Goal: Transaction & Acquisition: Obtain resource

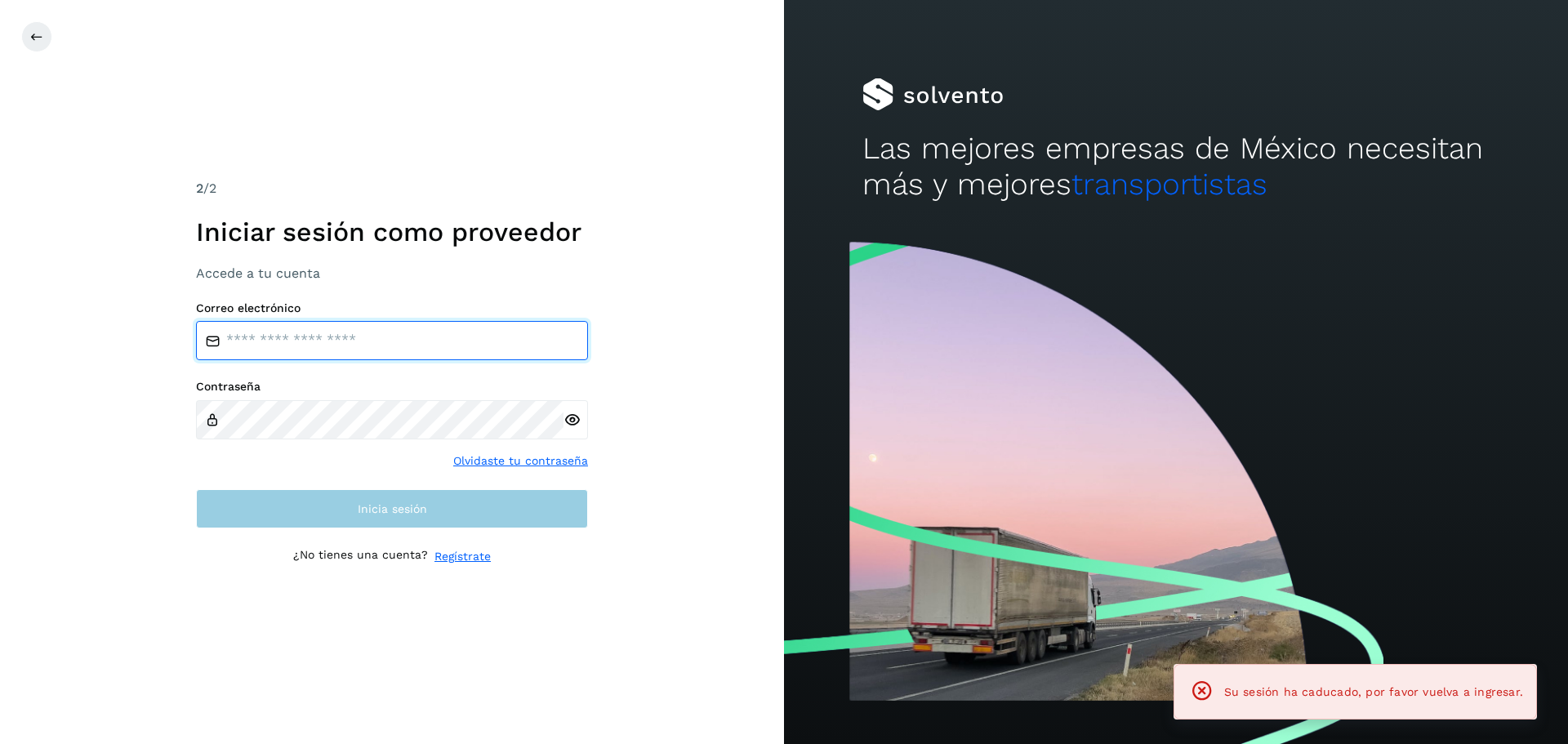
type input "**********"
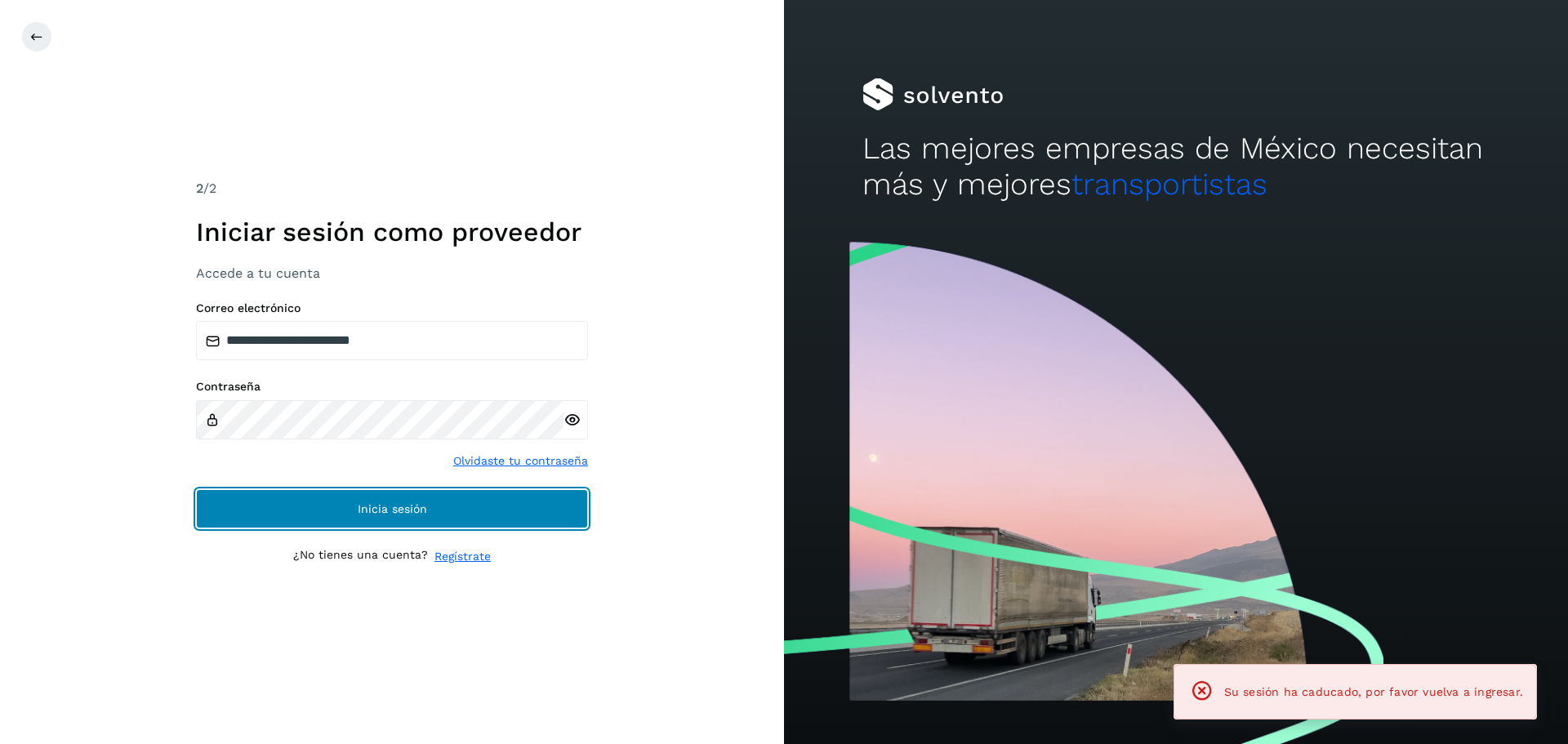
click at [352, 499] on button "Inicia sesión" at bounding box center [392, 508] width 392 height 39
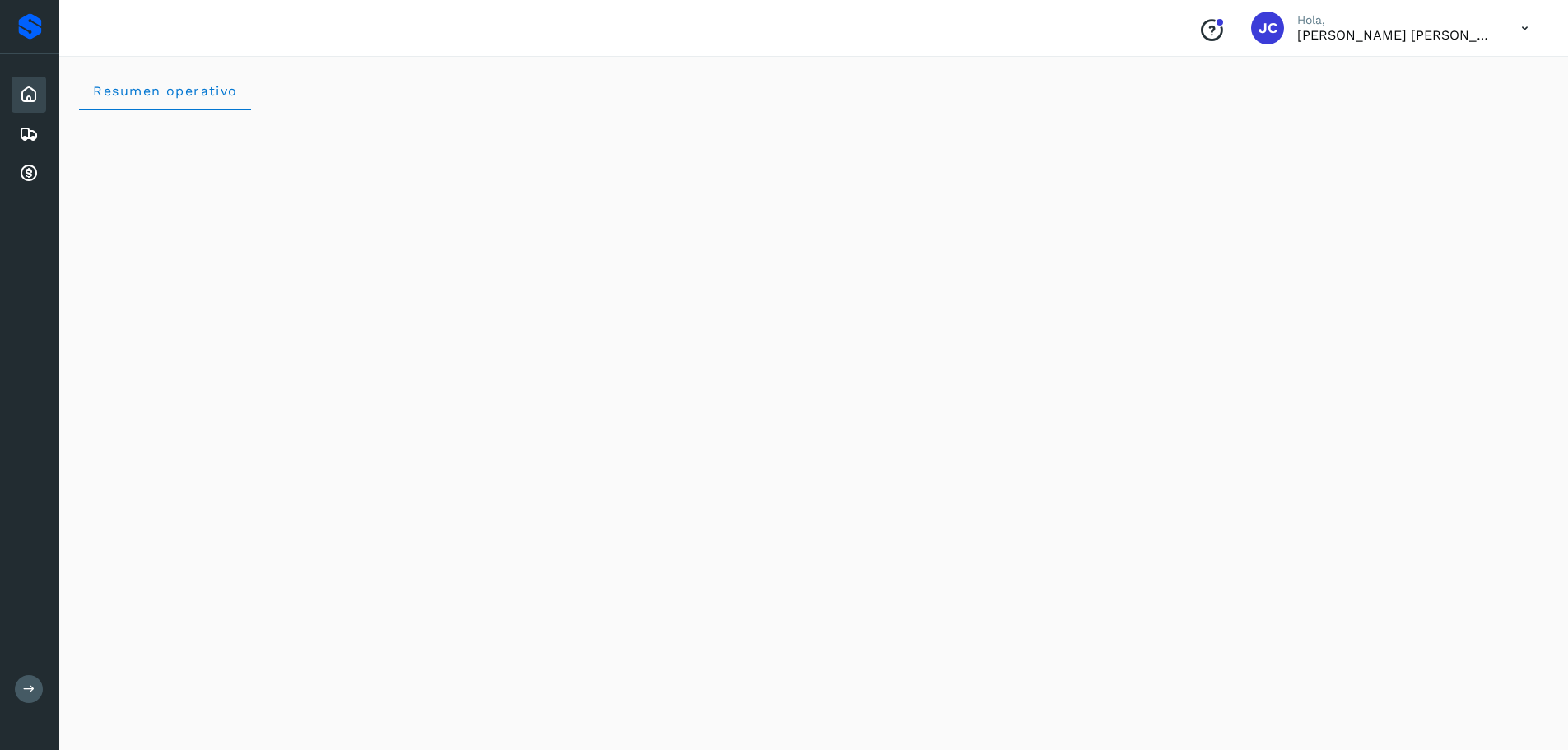
click at [39, 28] on div "Proveedores" at bounding box center [30, 26] width 24 height 26
click at [29, 171] on icon at bounding box center [29, 174] width 19 height 19
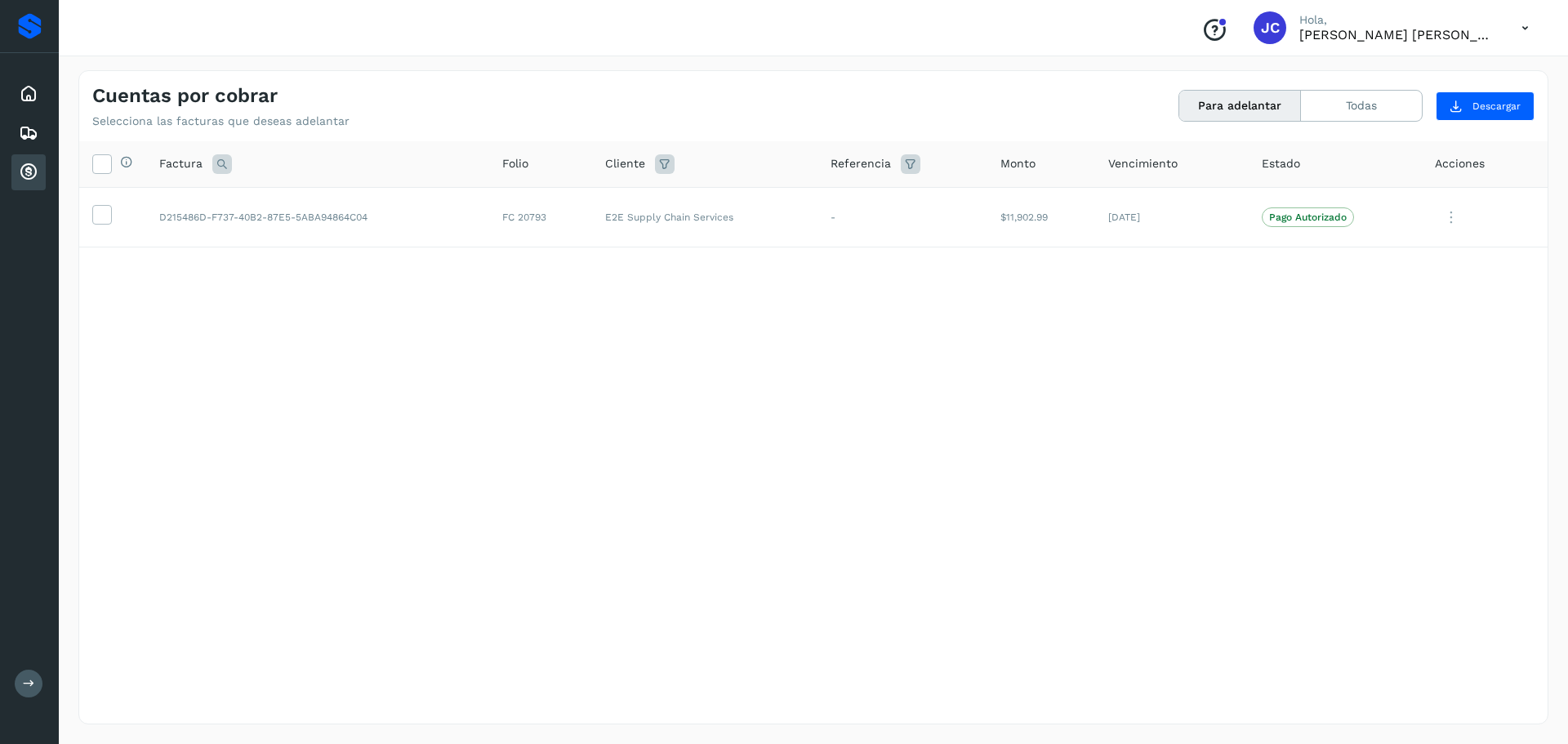
click at [1250, 101] on button "Para adelantar" at bounding box center [1240, 105] width 121 height 30
click at [97, 213] on icon at bounding box center [102, 214] width 17 height 17
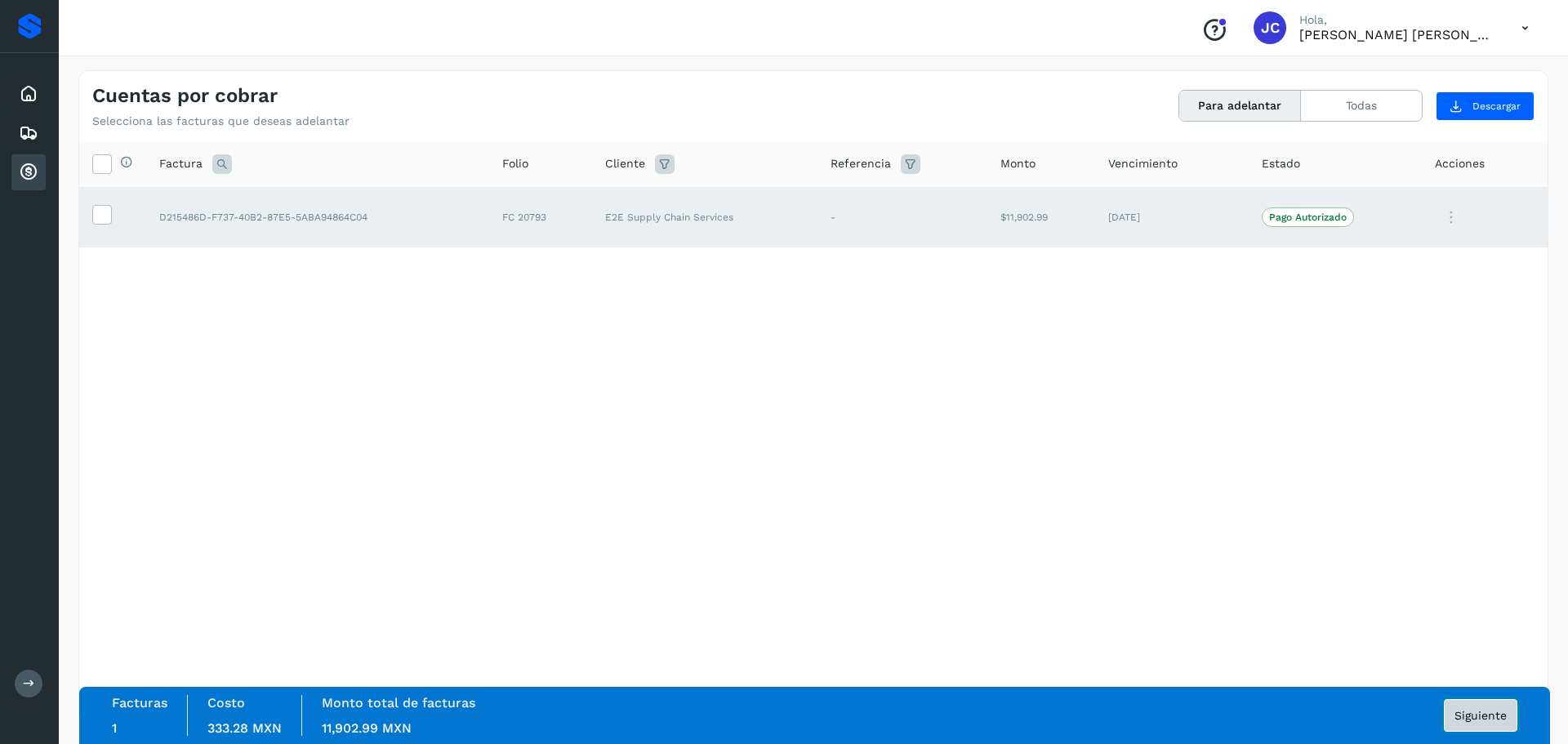
click at [1484, 709] on span "Siguiente" at bounding box center [1480, 715] width 52 height 12
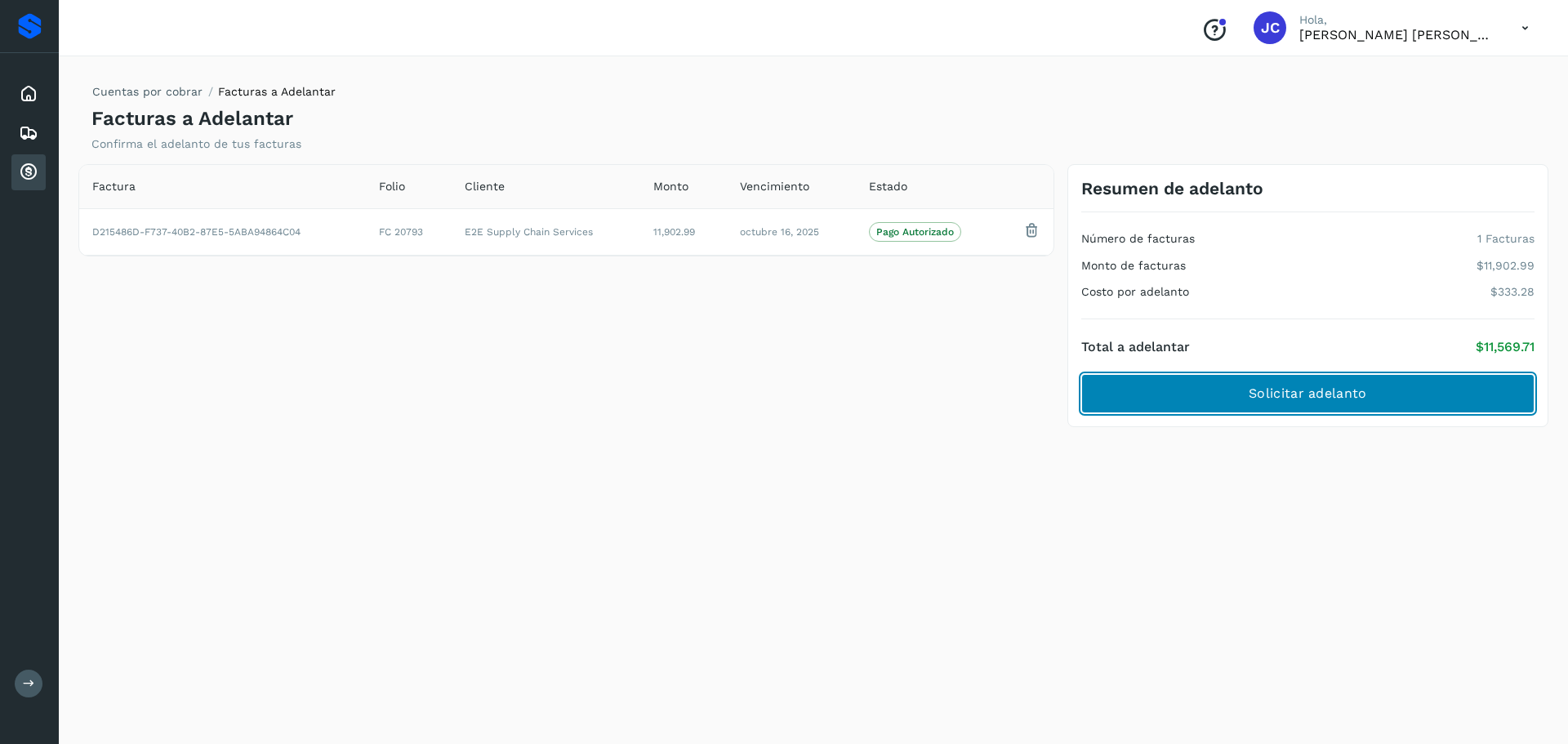
click at [1271, 398] on span "Solicitar adelanto" at bounding box center [1307, 393] width 117 height 18
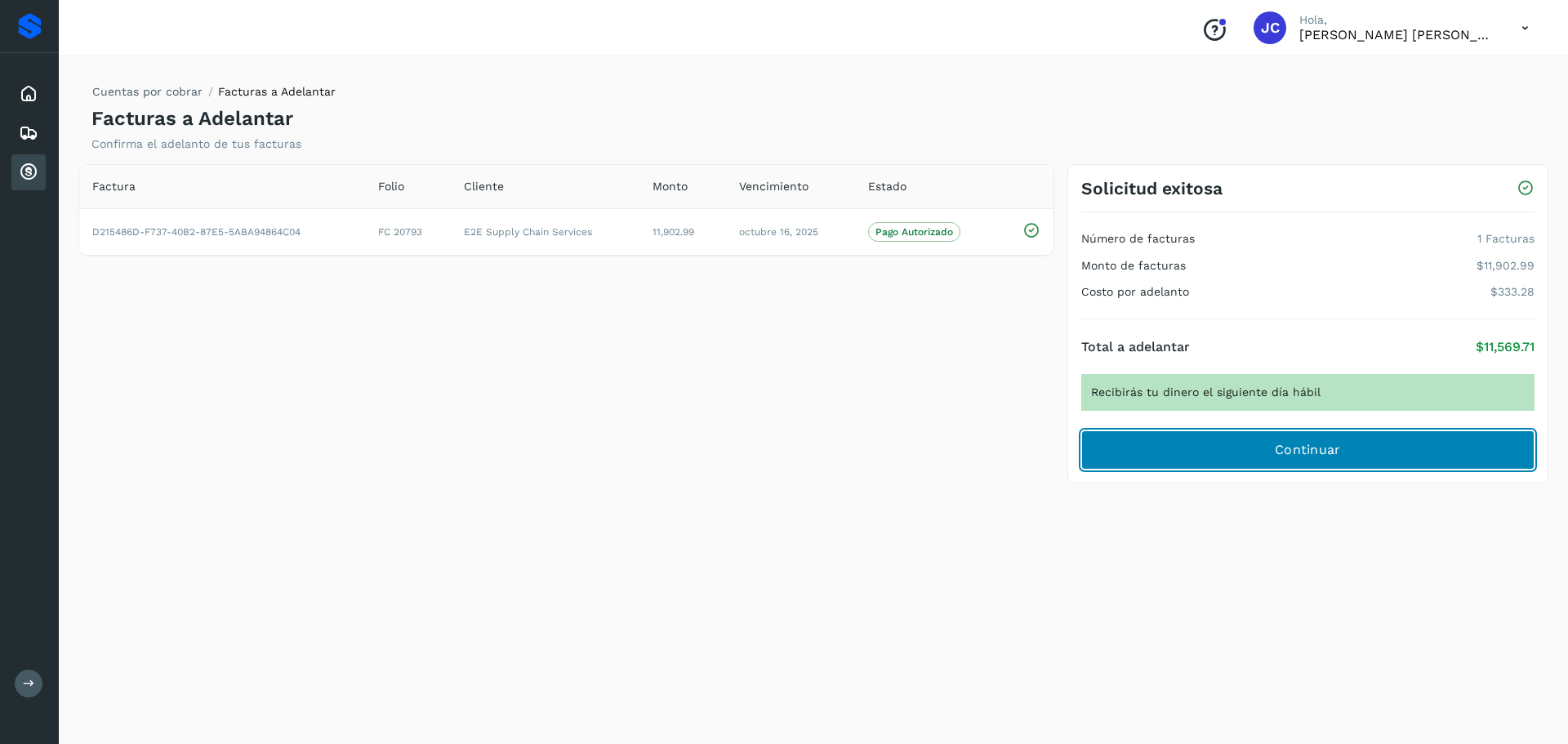
click at [1287, 452] on span "Continuar" at bounding box center [1307, 449] width 66 height 18
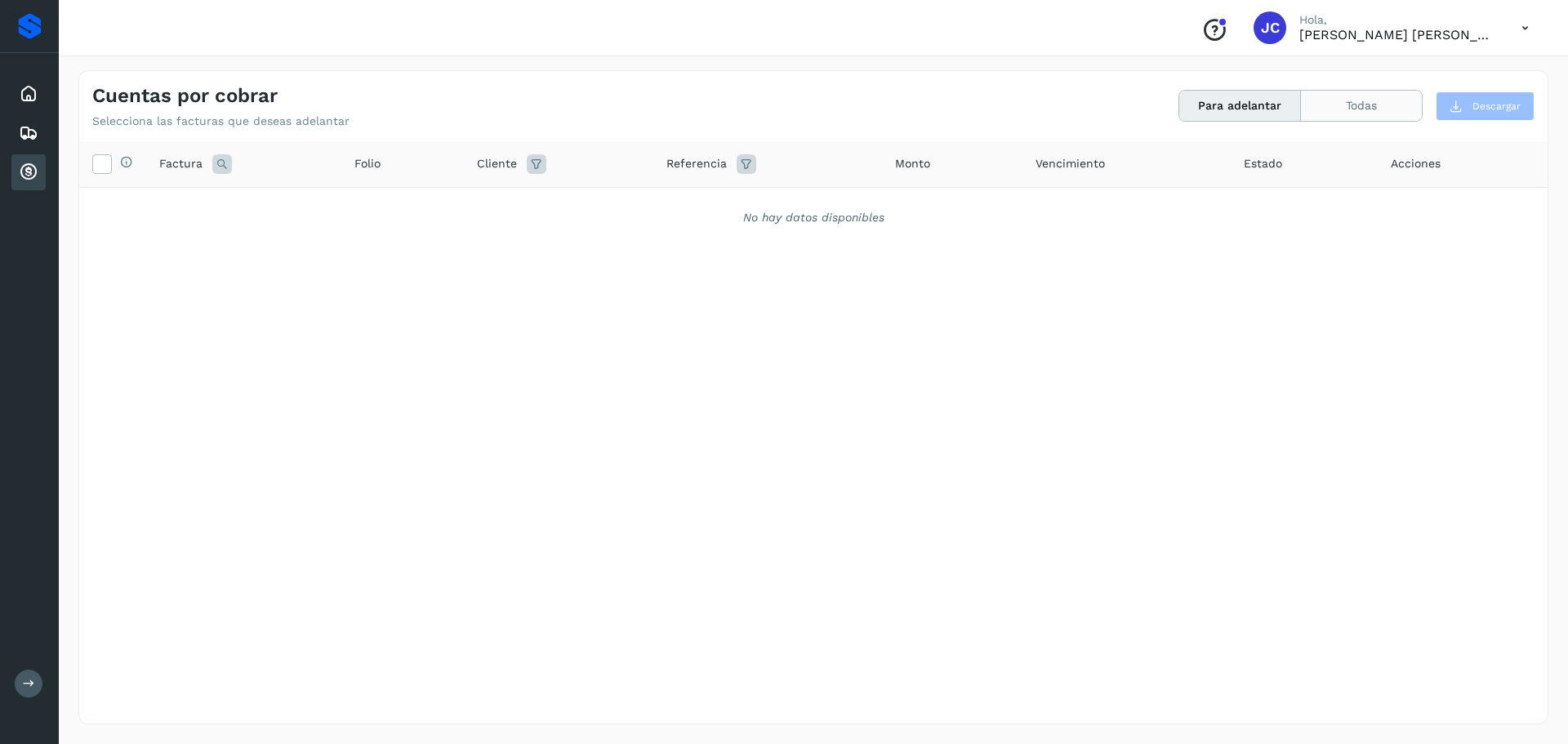
click at [1385, 101] on button "Todas" at bounding box center [1361, 105] width 121 height 30
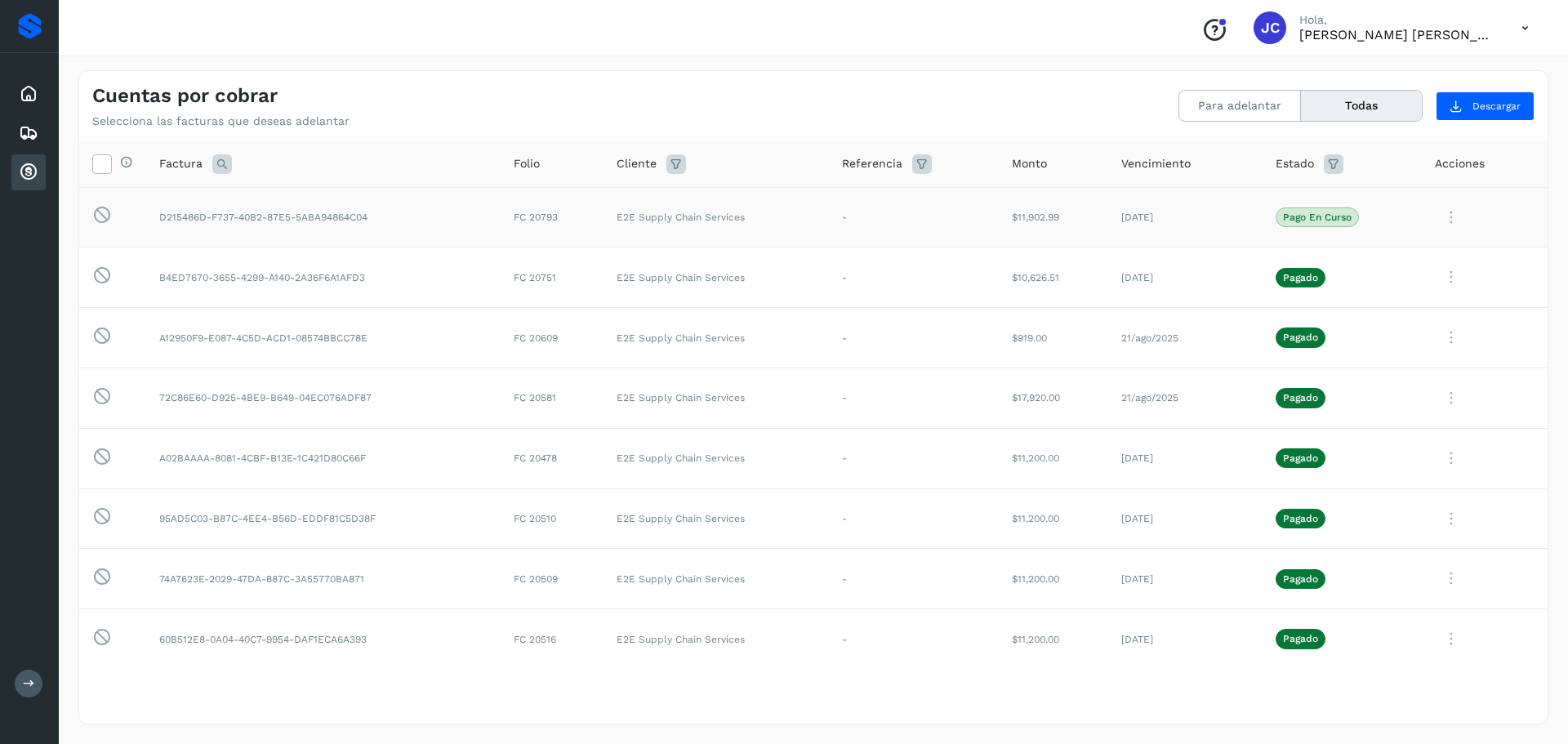
click at [1445, 218] on icon at bounding box center [1451, 218] width 33 height 34
click at [1408, 261] on button "Ver Detalle" at bounding box center [1436, 256] width 194 height 32
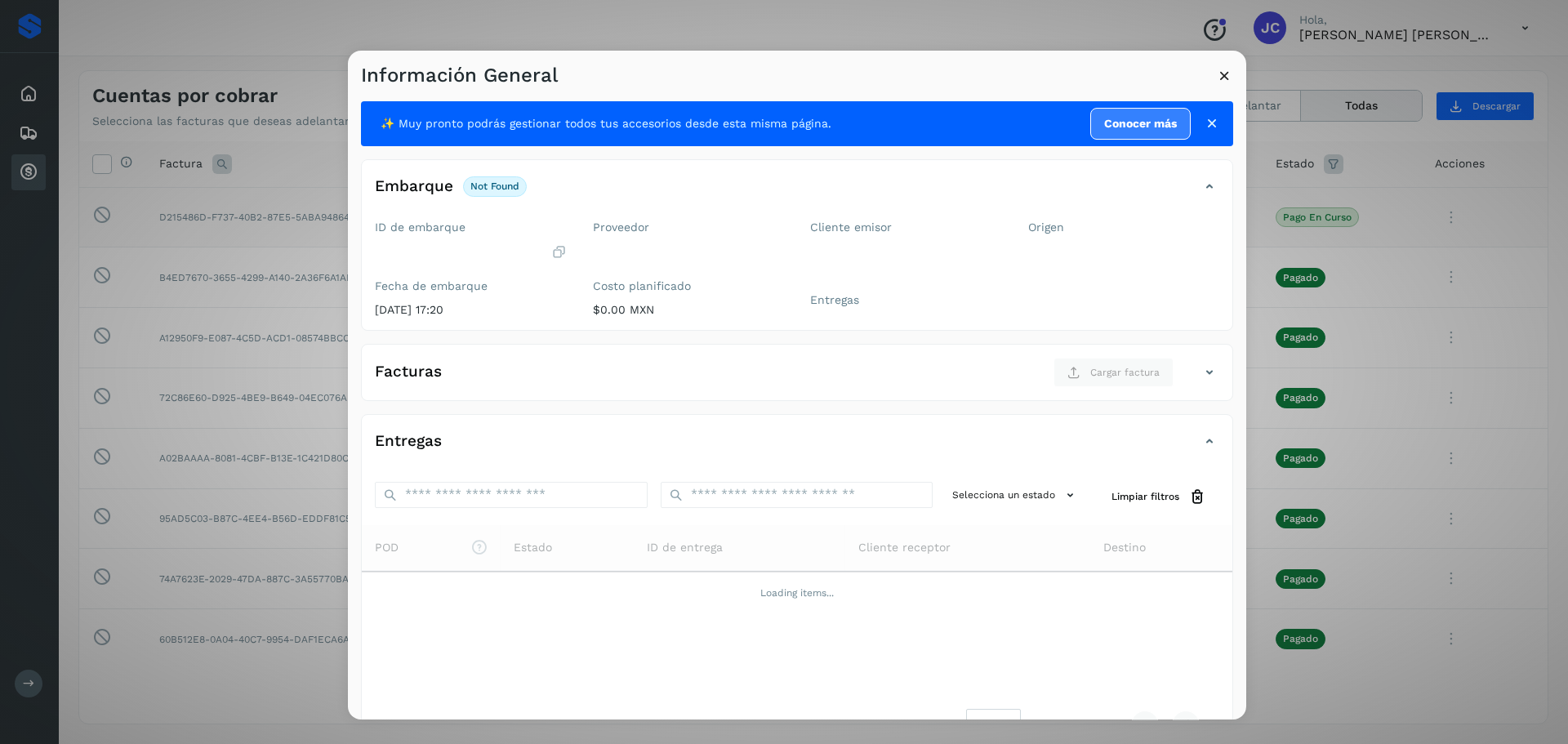
click at [1457, 629] on div "Información General ✨ Muy pronto podrás gestionar todos tus accesorios desde es…" at bounding box center [784, 372] width 1568 height 744
